Goal: Transaction & Acquisition: Book appointment/travel/reservation

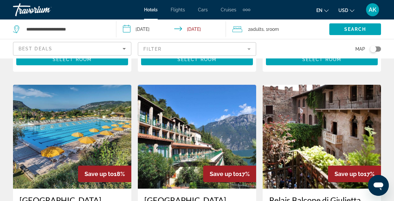
scroll to position [823, 0]
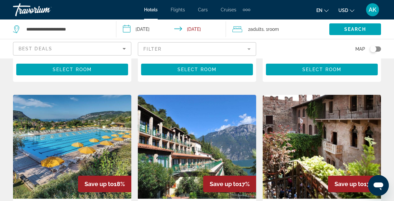
click at [350, 110] on img "Main content" at bounding box center [322, 147] width 118 height 104
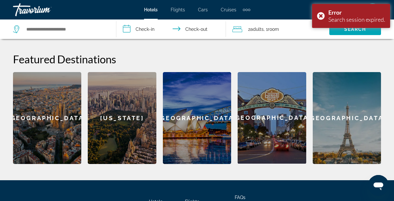
scroll to position [255, 0]
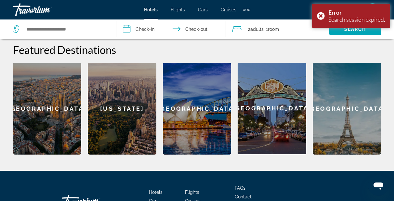
click at [38, 96] on div "[GEOGRAPHIC_DATA]" at bounding box center [47, 109] width 68 height 92
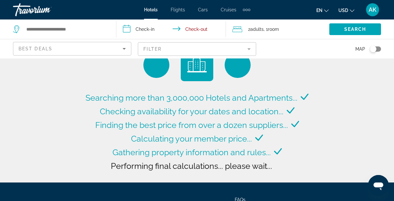
type input "**********"
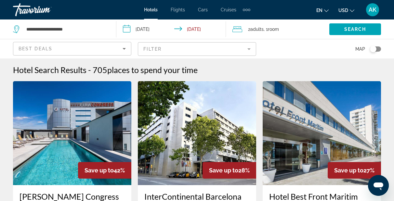
scroll to position [0, 0]
click at [243, 51] on mat-form-field "Filter" at bounding box center [197, 49] width 118 height 14
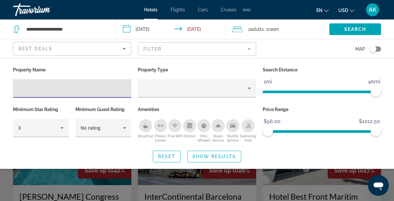
scroll to position [106, 0]
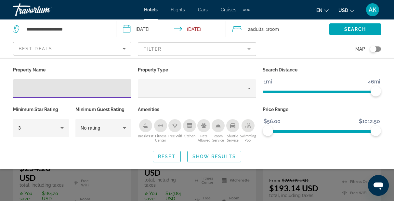
click at [243, 51] on mat-form-field "Filter" at bounding box center [197, 49] width 118 height 14
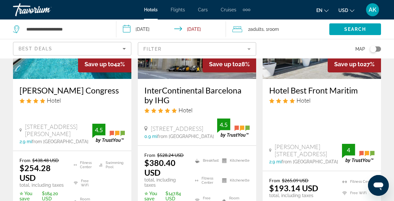
click at [243, 51] on mat-form-field "Filter" at bounding box center [197, 49] width 118 height 14
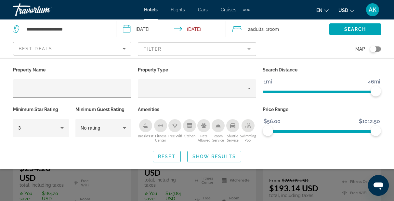
click at [387, 149] on div "Property Name Property Type Search Distance 1mi 46mi 46mi Minimum Star Rating 3…" at bounding box center [197, 113] width 394 height 97
click at [200, 156] on span "Show Results" at bounding box center [214, 156] width 44 height 5
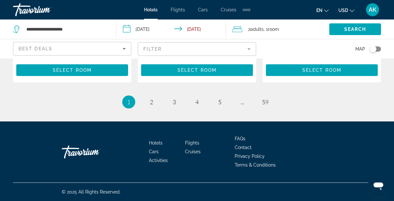
scroll to position [1067, 0]
click at [152, 103] on span "2" at bounding box center [151, 102] width 3 height 7
click at [174, 99] on span "3" at bounding box center [174, 102] width 3 height 7
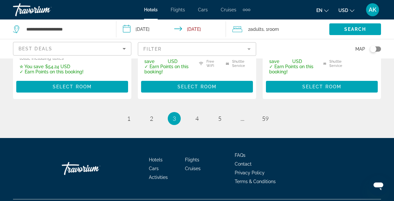
scroll to position [1052, 0]
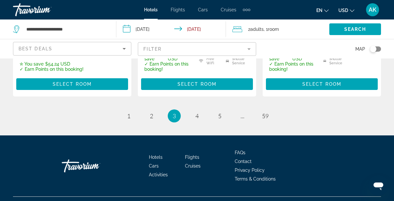
click at [192, 155] on span "Flights" at bounding box center [192, 157] width 14 height 5
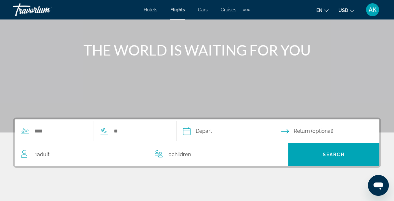
scroll to position [79, 0]
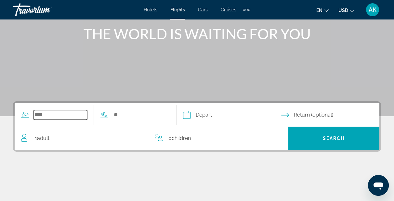
click at [57, 112] on input "Search widget" at bounding box center [60, 115] width 53 height 10
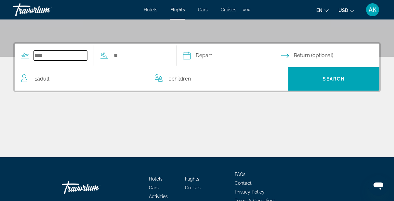
scroll to position [159, 0]
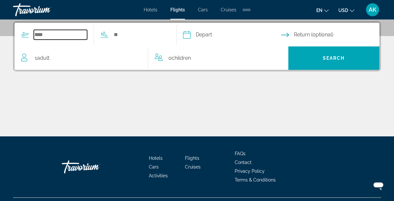
type input "*"
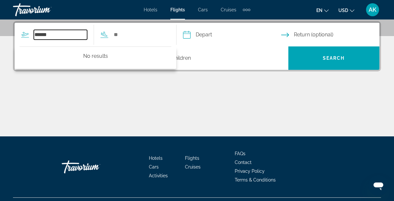
type input "******"
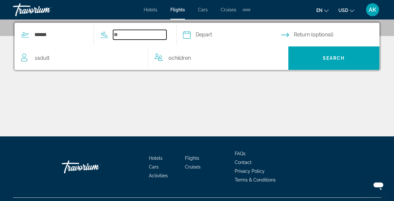
click at [135, 38] on input "Search widget" at bounding box center [139, 35] width 53 height 10
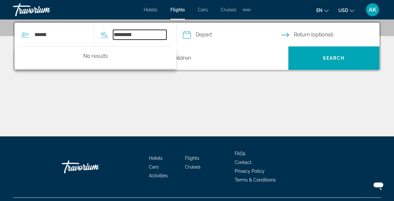
type input "*********"
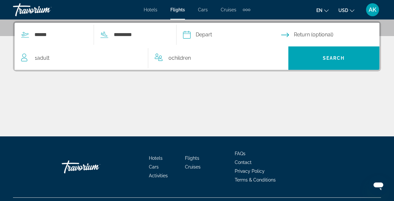
click at [233, 37] on input "Depart date" at bounding box center [231, 35] width 101 height 25
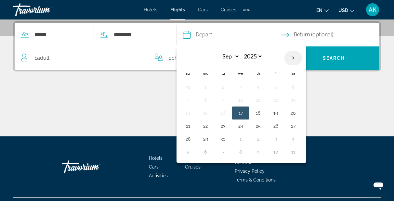
click at [302, 58] on th "Next month" at bounding box center [293, 58] width 18 height 14
select select "*"
click at [281, 128] on button "24" at bounding box center [276, 126] width 10 height 9
type input "**********"
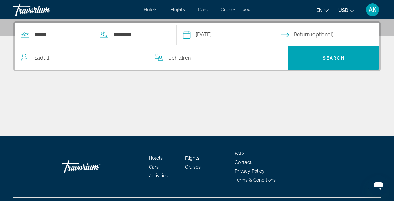
click at [344, 34] on input "Return date" at bounding box center [331, 35] width 101 height 25
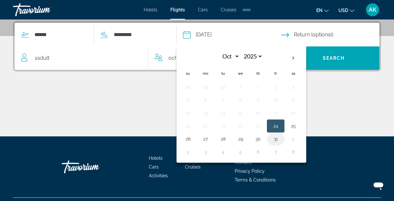
click at [281, 141] on button "31" at bounding box center [276, 139] width 10 height 9
type input "**********"
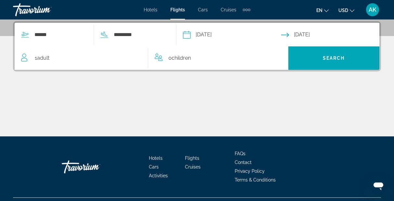
click at [44, 58] on span "Adult" at bounding box center [43, 58] width 12 height 6
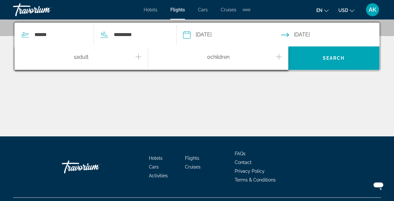
click at [140, 58] on icon "Increment adults" at bounding box center [139, 57] width 6 height 8
click at [21, 55] on div "2 Adult Adults" at bounding box center [82, 57] width 134 height 23
click at [25, 58] on icon "Decrement adults" at bounding box center [24, 57] width 6 height 8
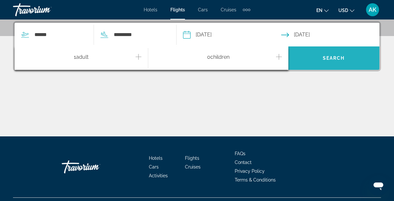
click at [343, 56] on span "Search" at bounding box center [334, 58] width 22 height 5
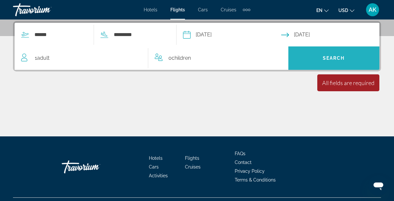
click at [329, 59] on span "Search" at bounding box center [334, 58] width 22 height 5
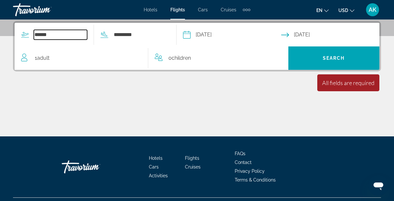
click at [37, 36] on input "******" at bounding box center [60, 35] width 53 height 10
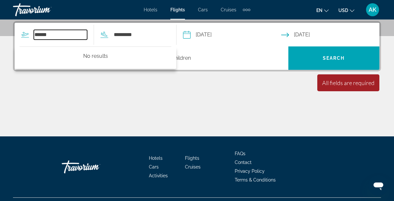
click at [61, 31] on input "******" at bounding box center [60, 35] width 53 height 10
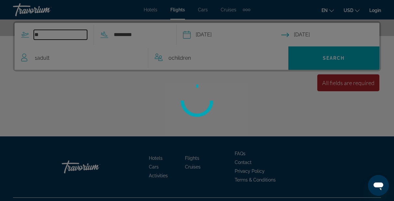
type input "*"
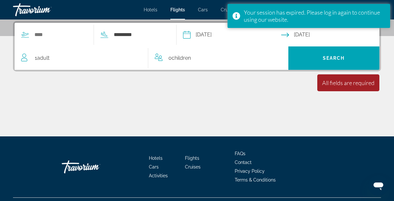
click at [92, 101] on div "Main content" at bounding box center [197, 112] width 368 height 49
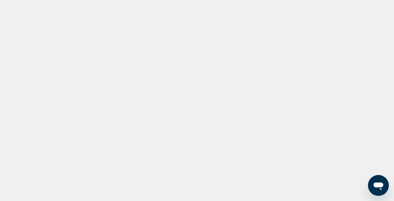
click at [372, 15] on div at bounding box center [197, 100] width 394 height 201
click at [364, 12] on div at bounding box center [197, 100] width 394 height 201
